Goal: Check status: Check status

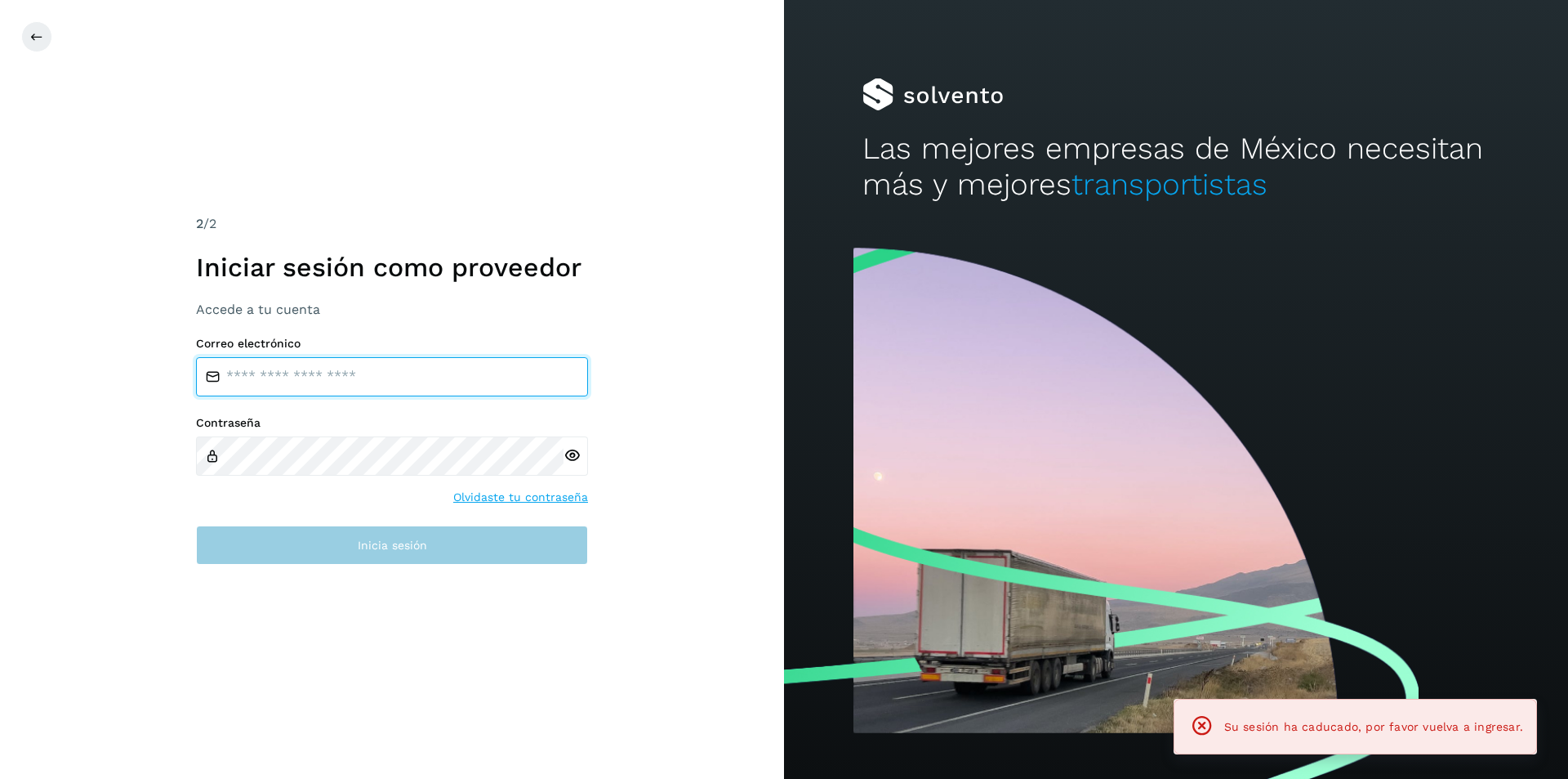
type input "**********"
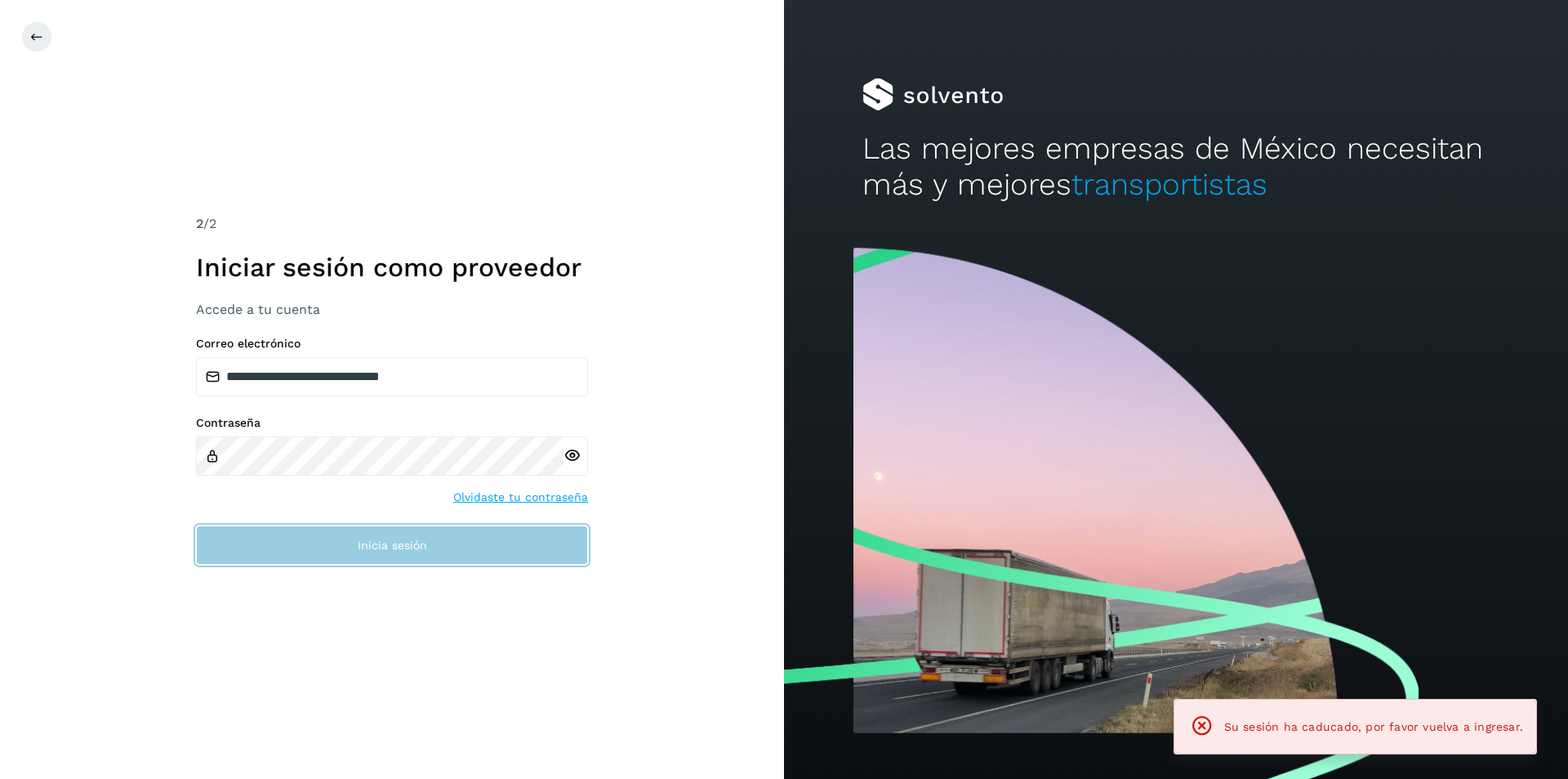
click at [278, 529] on button "Inicia sesión" at bounding box center [392, 545] width 392 height 39
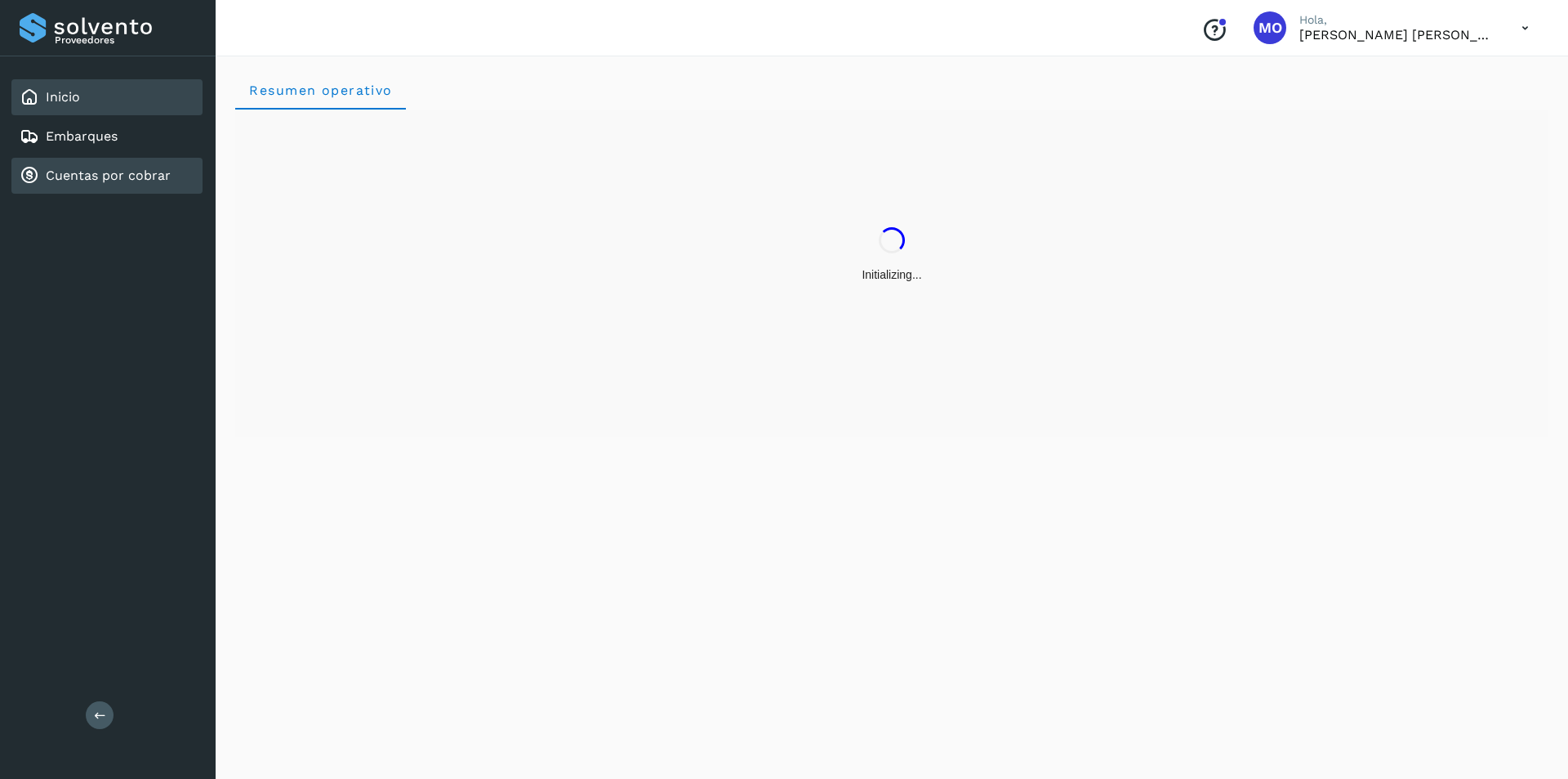
click at [121, 179] on link "Cuentas por cobrar" at bounding box center [108, 175] width 125 height 16
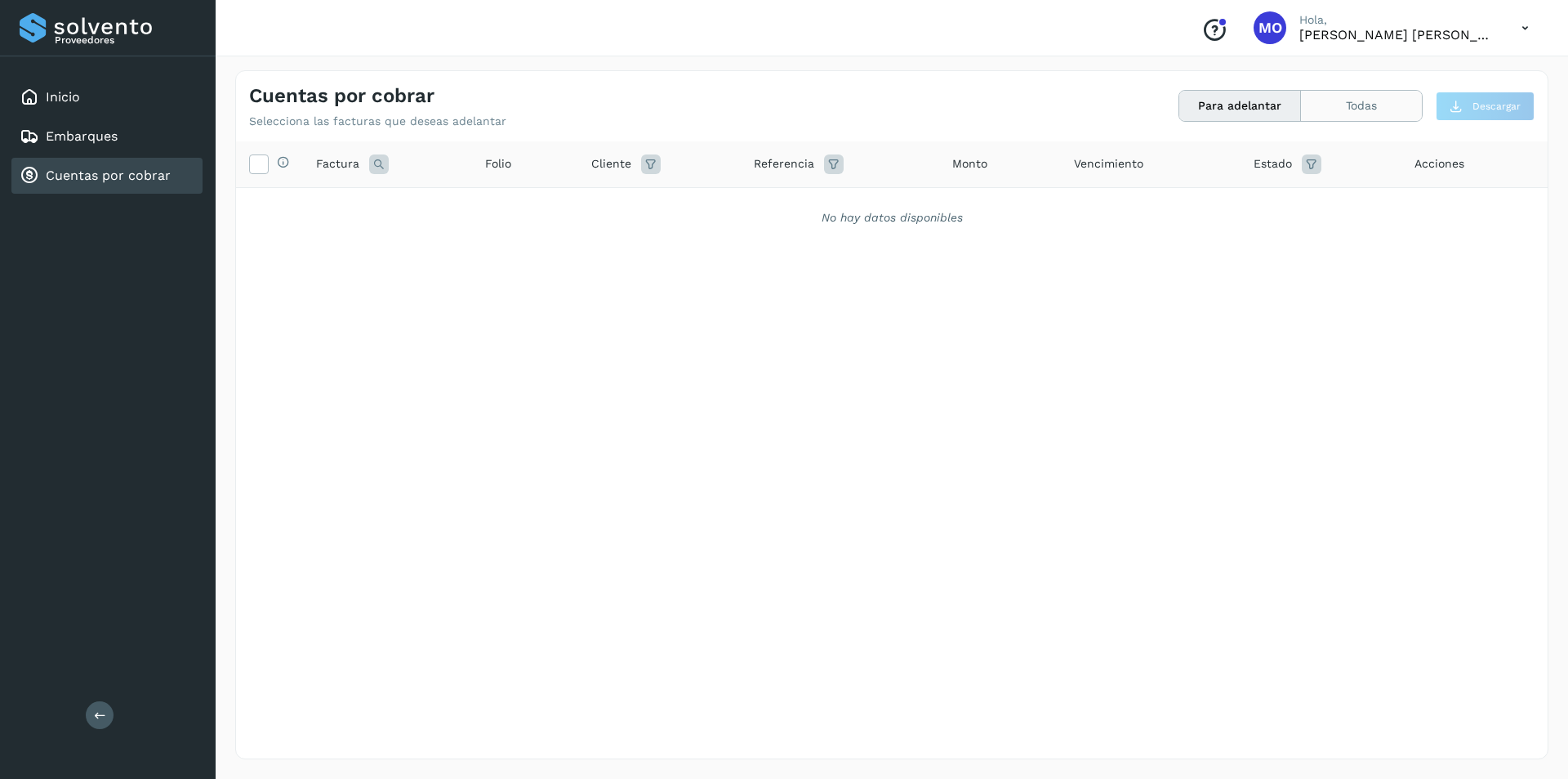
click at [1338, 109] on button "Todas" at bounding box center [1361, 105] width 121 height 30
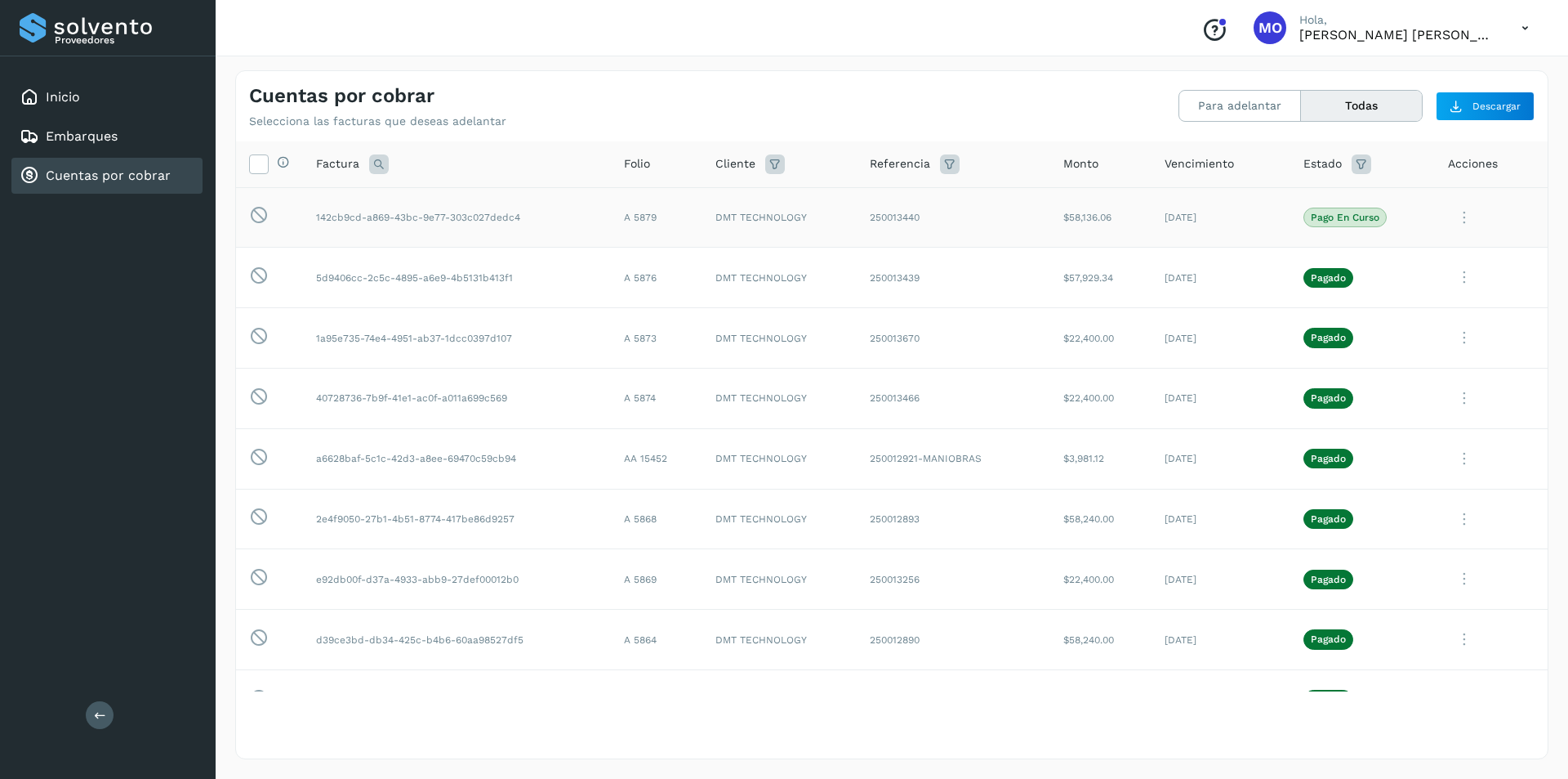
click at [1316, 219] on p "Pago en curso" at bounding box center [1345, 217] width 68 height 12
click at [1451, 235] on icon at bounding box center [1465, 217] width 33 height 33
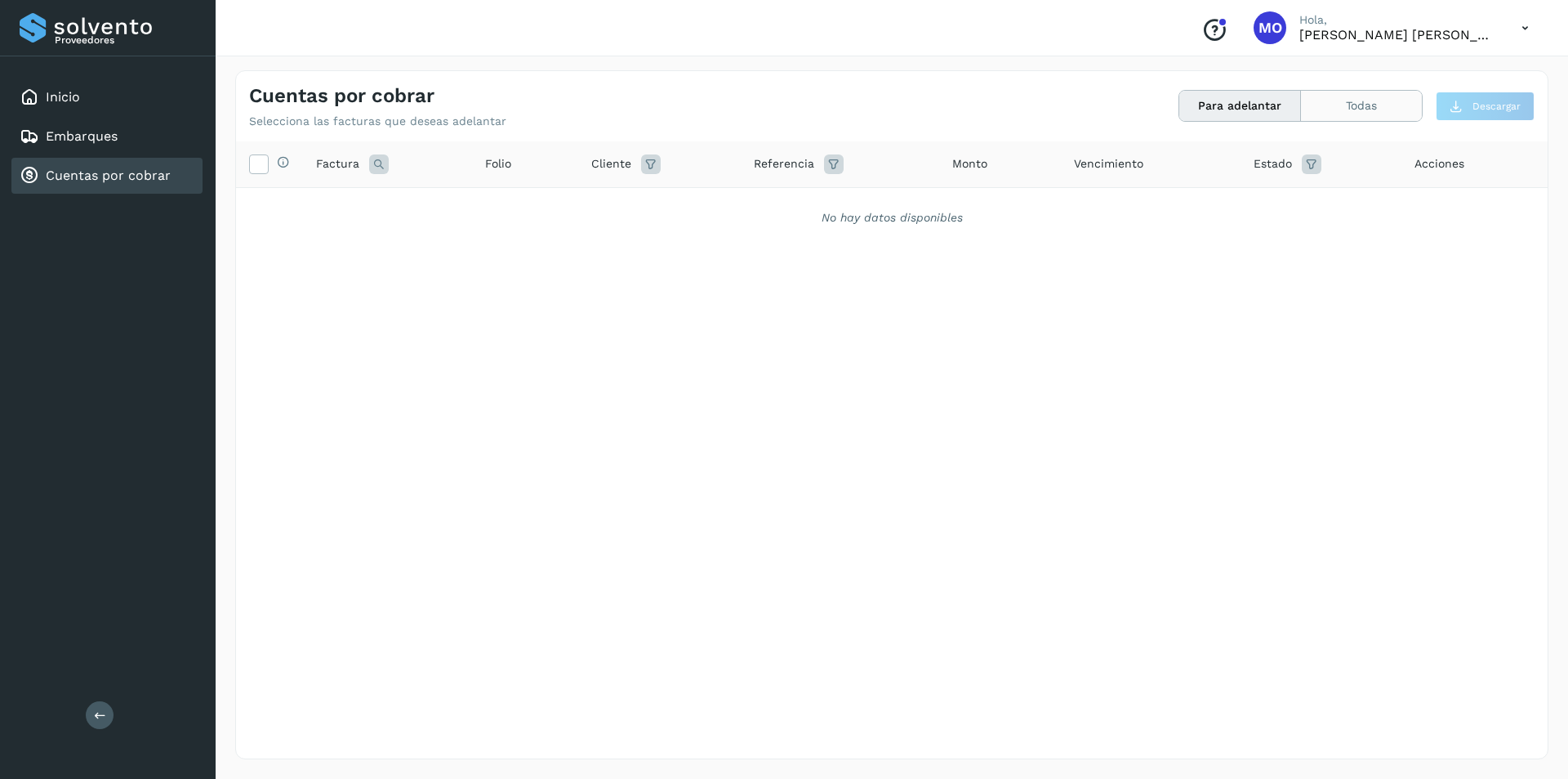
click at [1322, 108] on button "Todas" at bounding box center [1361, 105] width 121 height 30
click at [1389, 104] on button "Todas" at bounding box center [1361, 105] width 121 height 30
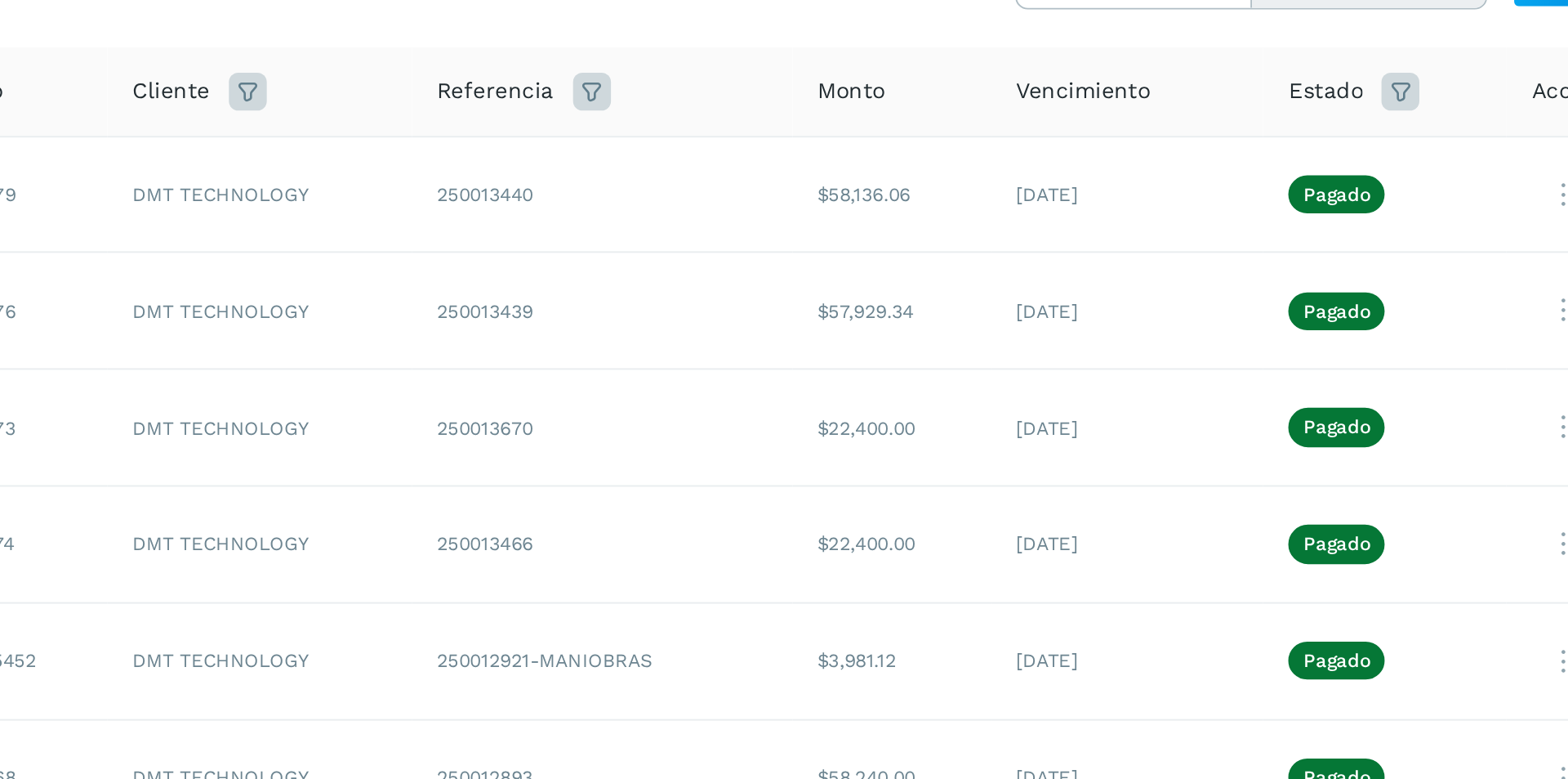
click at [1301, 91] on button "Todas" at bounding box center [1361, 105] width 121 height 30
